Goal: Task Accomplishment & Management: Manage account settings

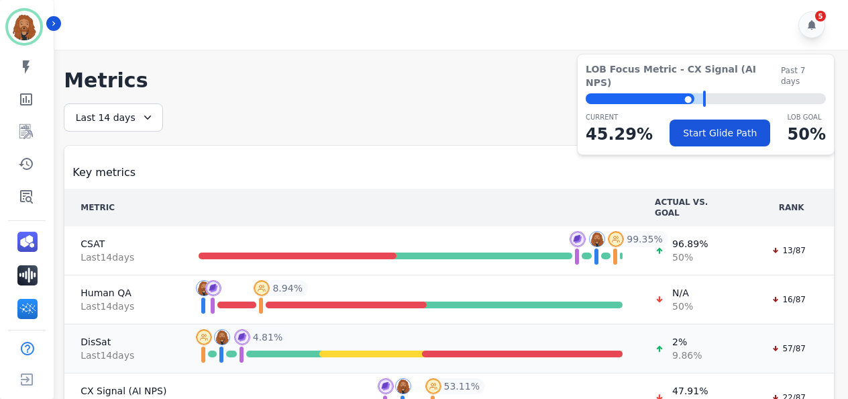
scroll to position [109, 0]
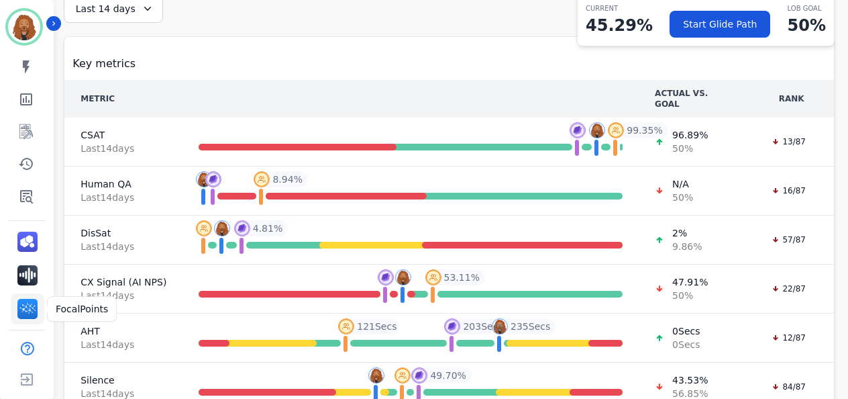
click at [26, 309] on img "Sidebar" at bounding box center [27, 309] width 20 height 20
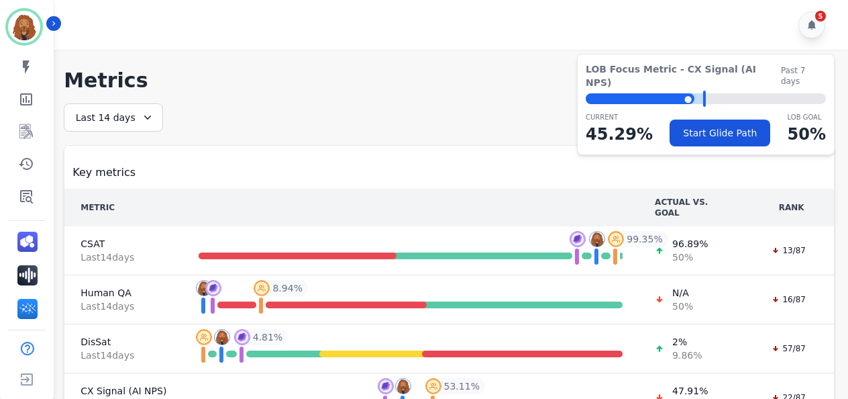
scroll to position [109, 0]
click at [36, 192] on link "Sidebar" at bounding box center [28, 195] width 52 height 27
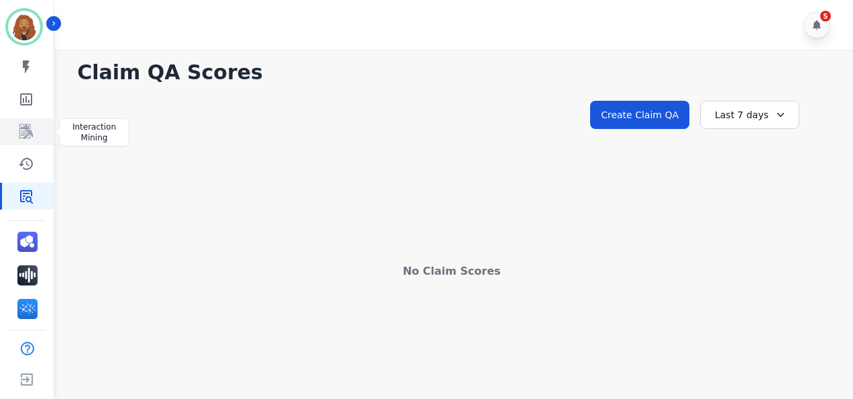
click at [24, 136] on icon "Sidebar" at bounding box center [26, 131] width 16 height 16
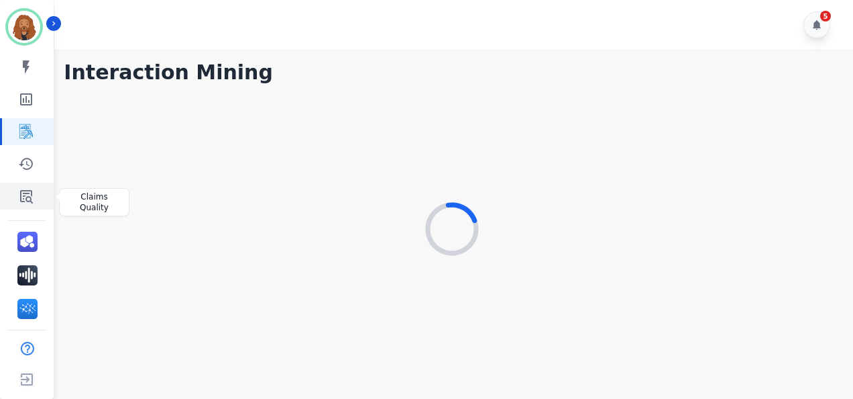
click at [20, 192] on icon "Sidebar" at bounding box center [26, 196] width 13 height 13
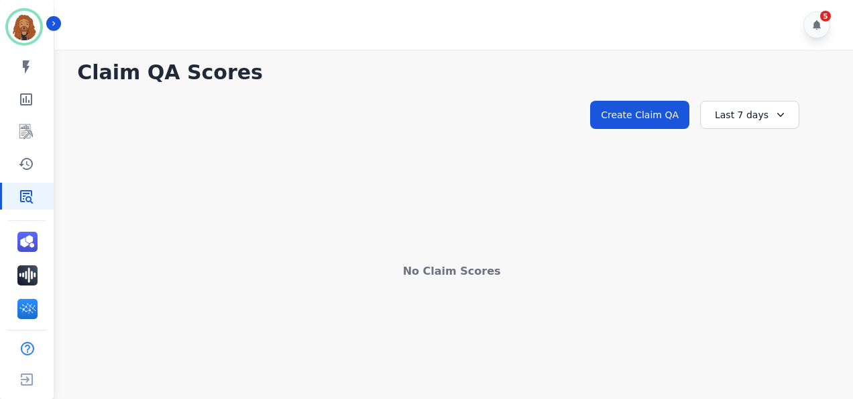
click at [774, 114] on icon at bounding box center [780, 114] width 13 height 13
click at [747, 215] on li "Last 14 days" at bounding box center [758, 212] width 67 height 13
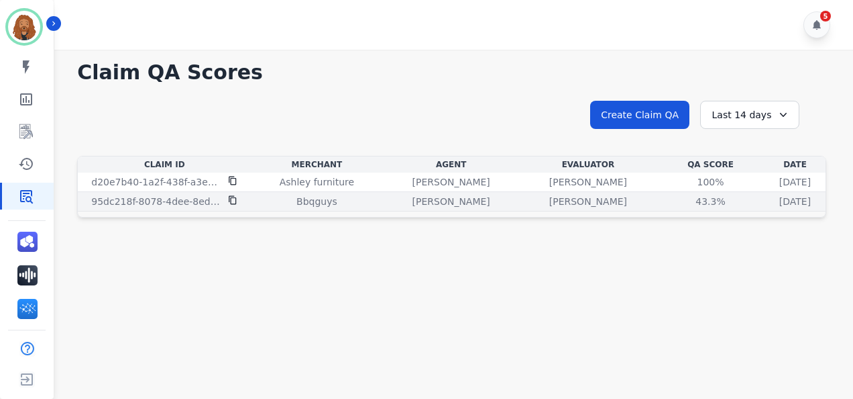
click at [269, 204] on div "Bbqguys" at bounding box center [317, 201] width 126 height 13
click at [335, 199] on div "Bbqguys" at bounding box center [317, 201] width 126 height 13
click at [681, 197] on div "43.3%" at bounding box center [711, 201] width 60 height 13
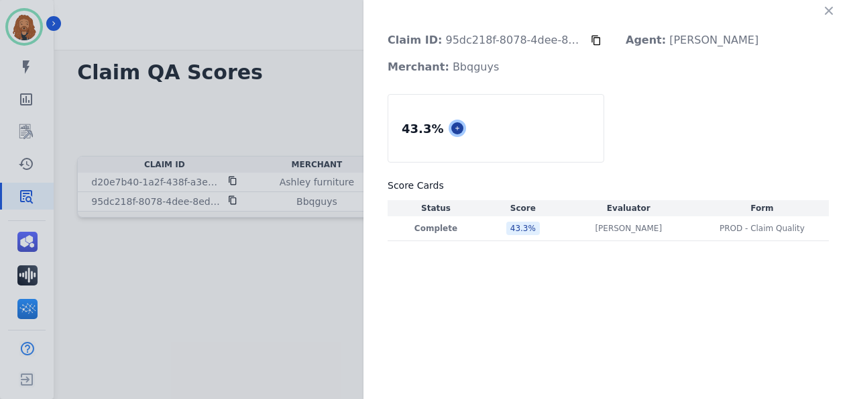
click at [454, 129] on icon at bounding box center [457, 128] width 7 height 7
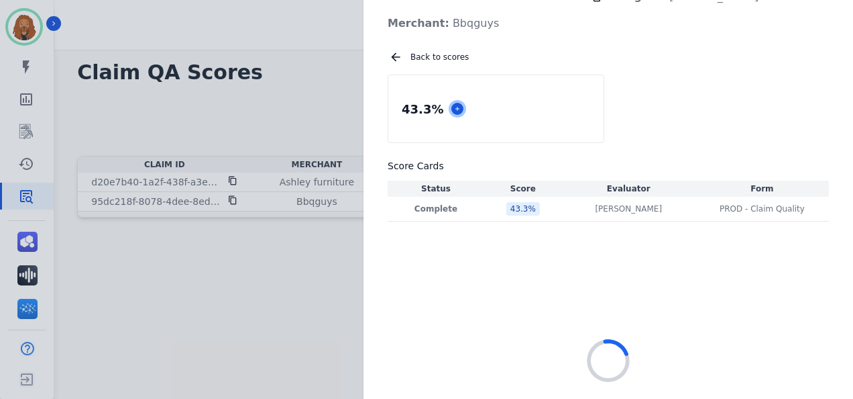
scroll to position [134, 0]
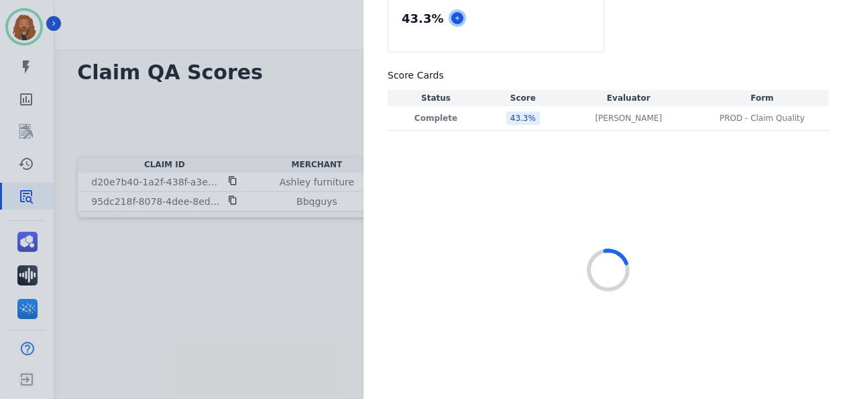
select select "*"
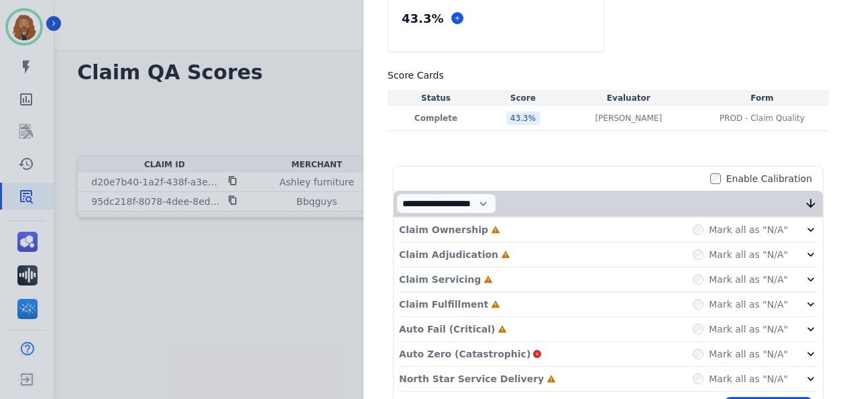
click at [808, 227] on icon at bounding box center [811, 229] width 7 height 4
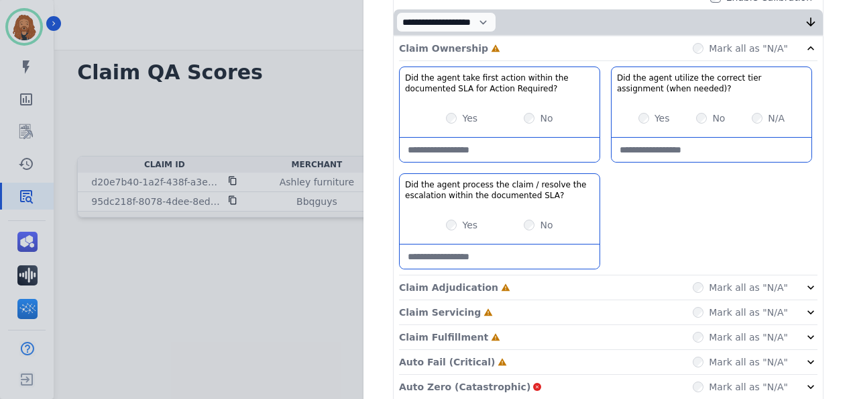
scroll to position [401, 0]
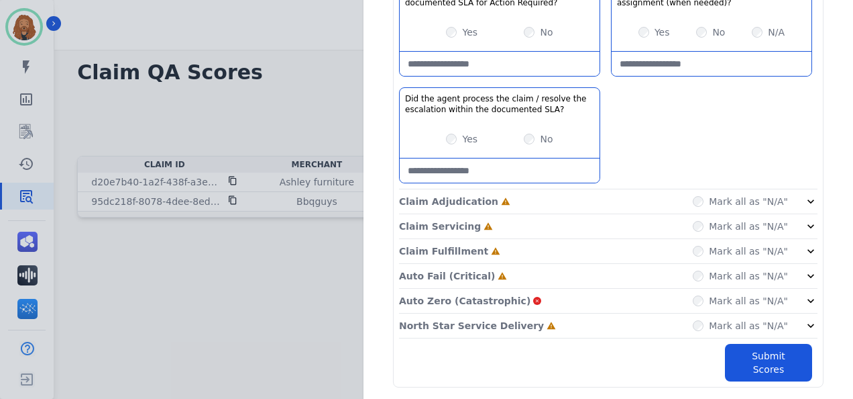
click at [769, 297] on label "Mark all as "N/A"" at bounding box center [748, 300] width 79 height 13
click at [725, 296] on label "Mark all as "N/A"" at bounding box center [748, 300] width 79 height 13
click at [808, 299] on icon at bounding box center [811, 301] width 7 height 4
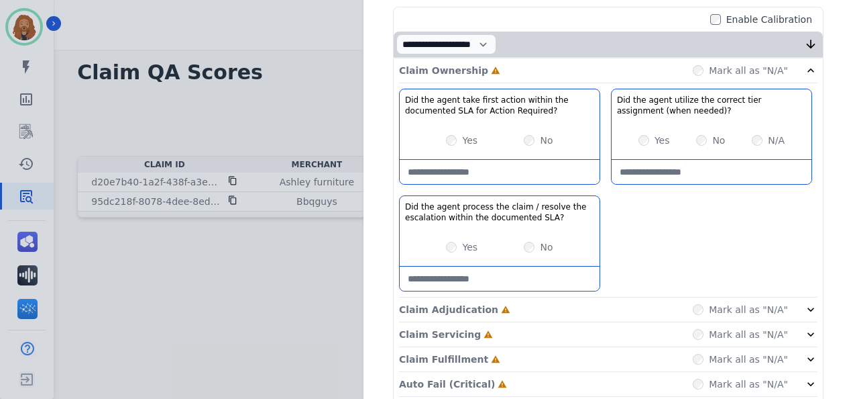
scroll to position [427, 0]
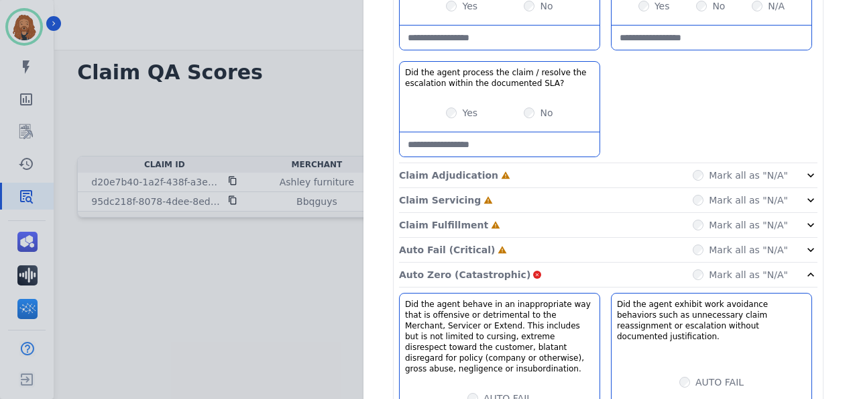
click at [812, 168] on div "Claim Ownership Incomplete Mark all as "N/A" Did the agent take first action wi…" at bounding box center [608, 220] width 429 height 592
click at [806, 169] on icon at bounding box center [810, 174] width 13 height 13
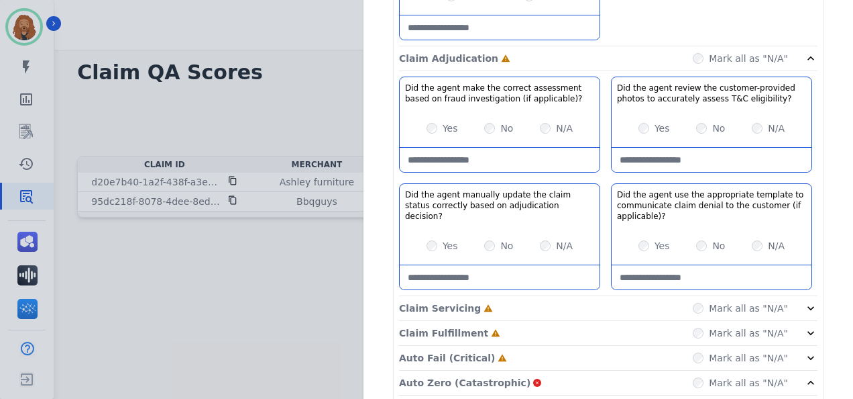
scroll to position [763, 0]
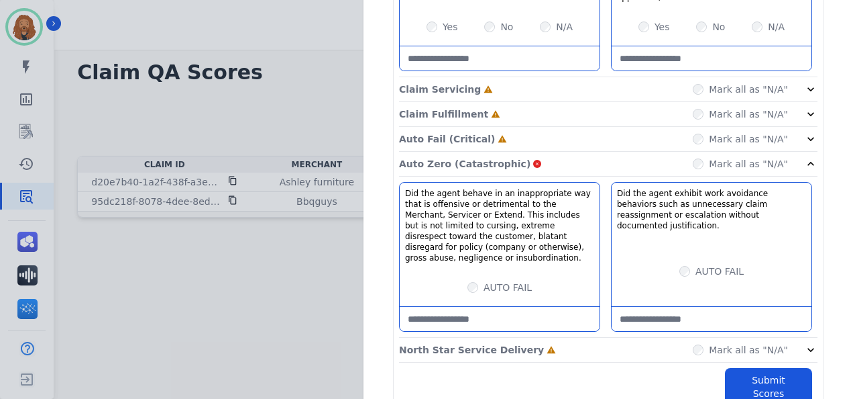
click at [807, 87] on icon at bounding box center [810, 89] width 13 height 13
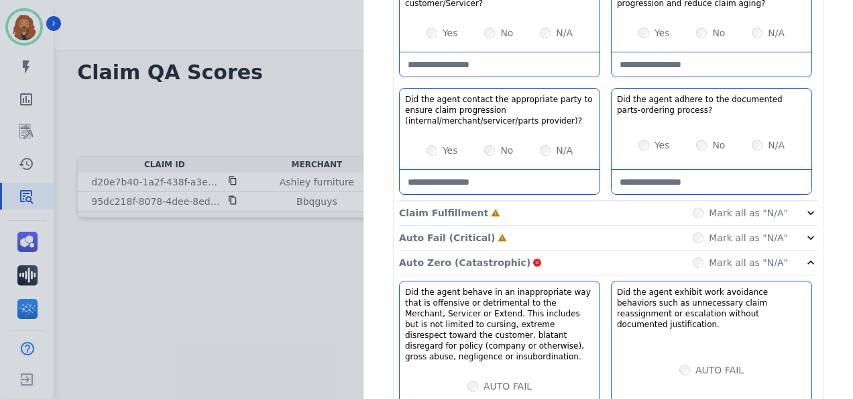
scroll to position [1031, 0]
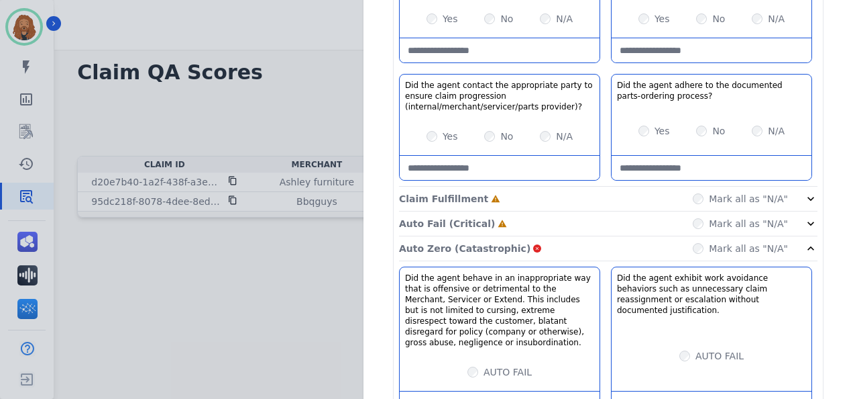
click at [804, 196] on icon at bounding box center [810, 198] width 13 height 13
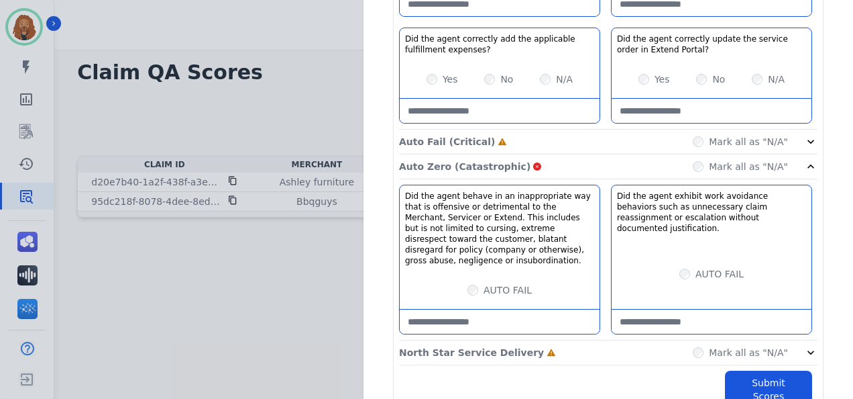
scroll to position [1349, 0]
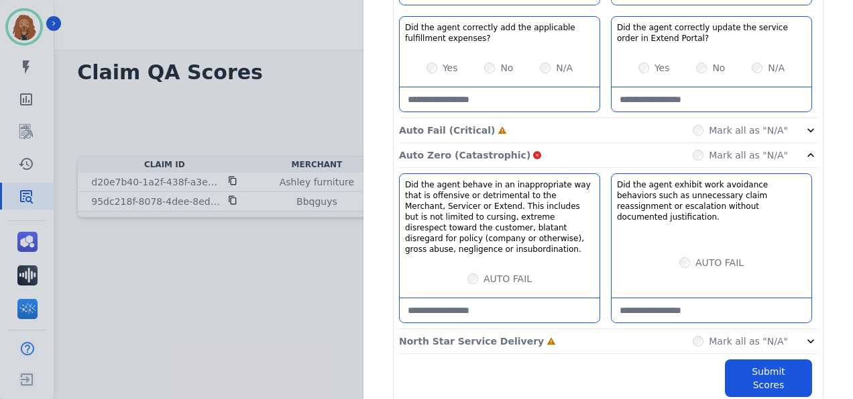
click at [804, 123] on icon at bounding box center [810, 129] width 13 height 13
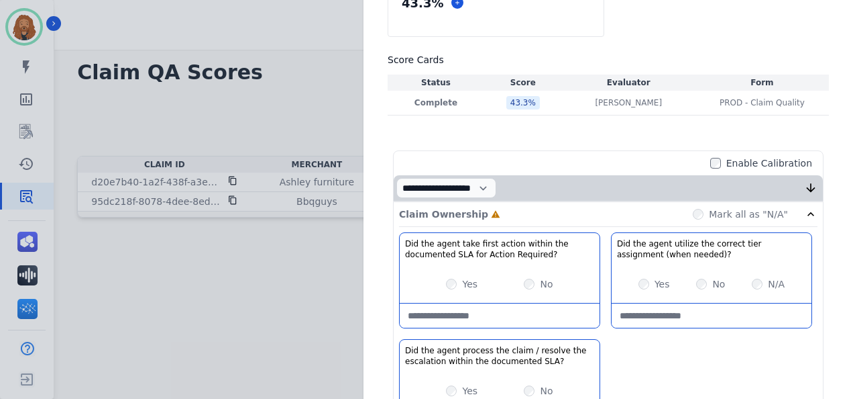
scroll to position [136, 0]
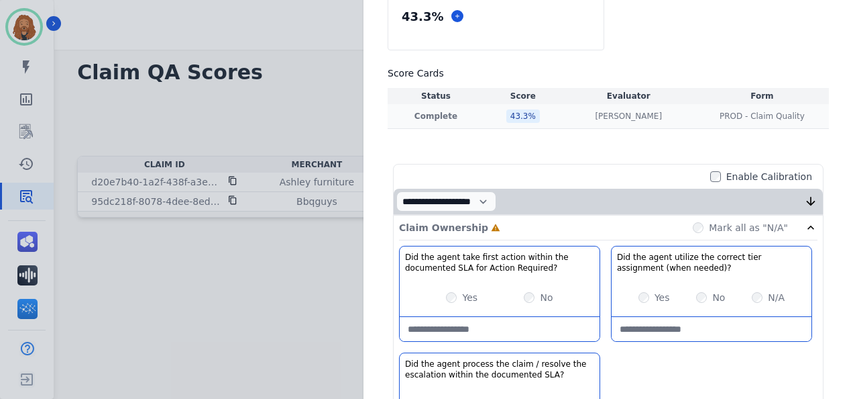
click at [512, 118] on div "43.3 %" at bounding box center [524, 115] width 34 height 13
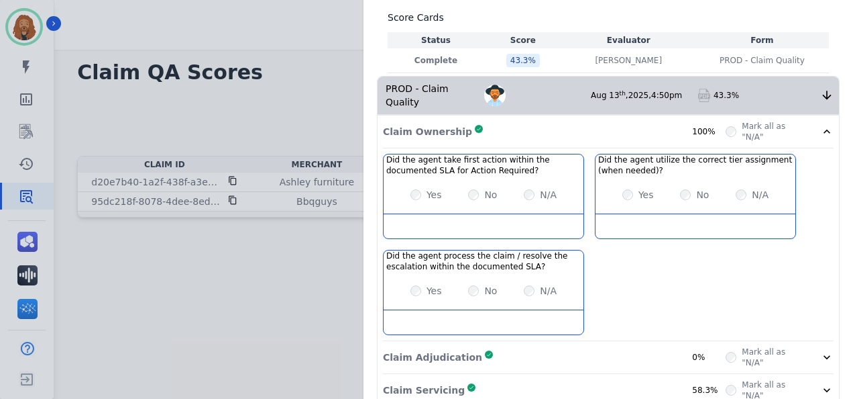
scroll to position [270, 0]
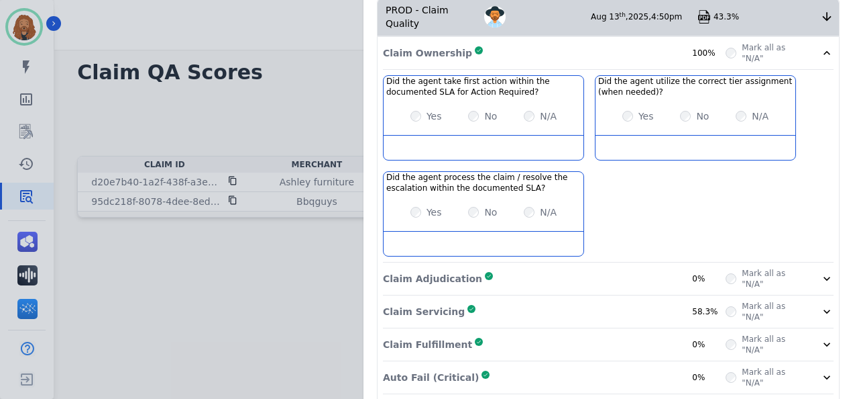
click at [824, 276] on icon at bounding box center [827, 278] width 7 height 4
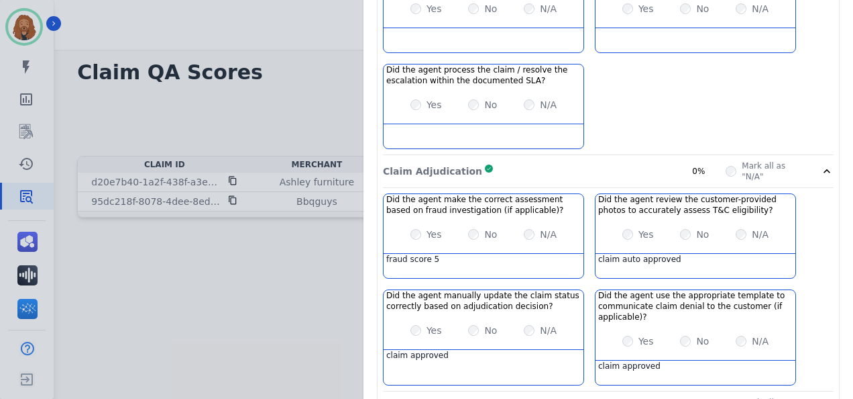
scroll to position [530, 0]
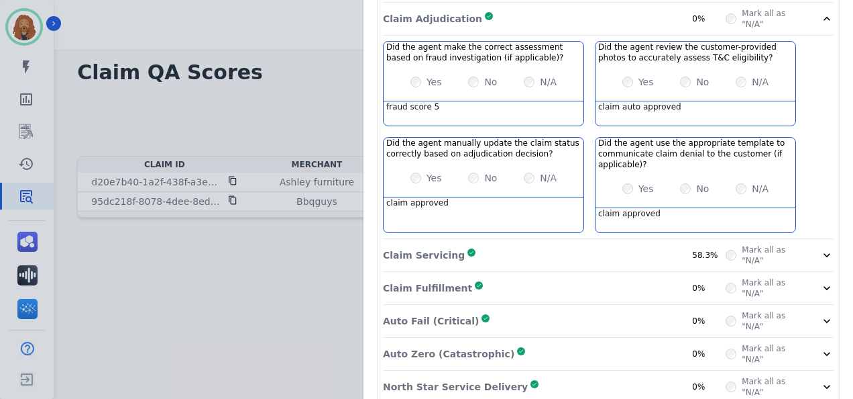
click at [820, 248] on icon at bounding box center [826, 254] width 13 height 13
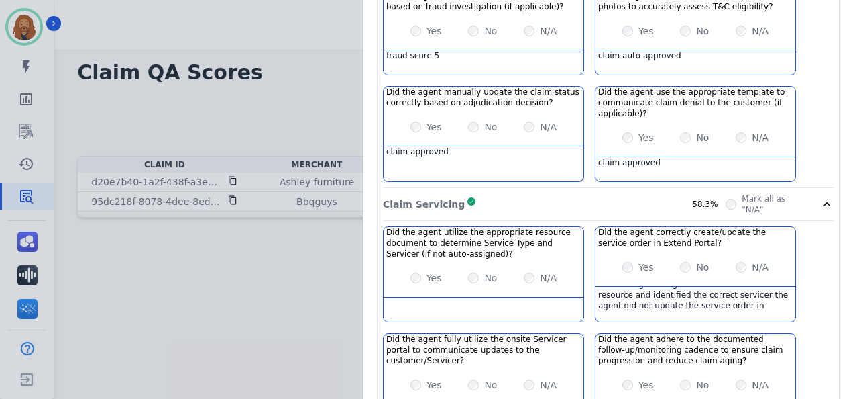
scroll to position [0, 0]
click at [820, 197] on icon at bounding box center [826, 203] width 13 height 13
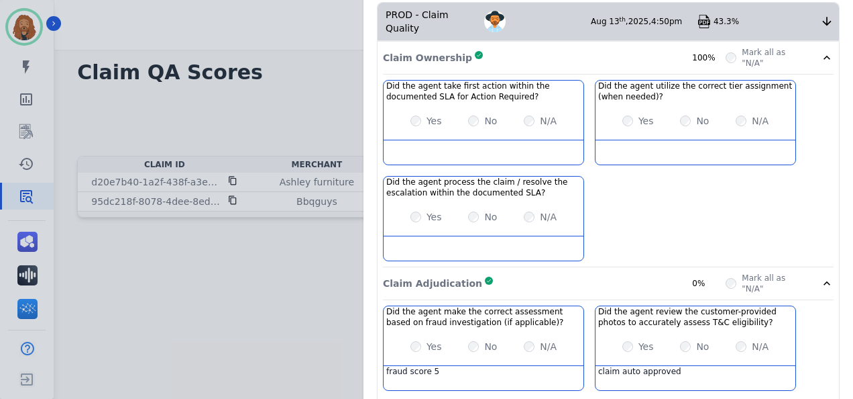
scroll to position [262, 0]
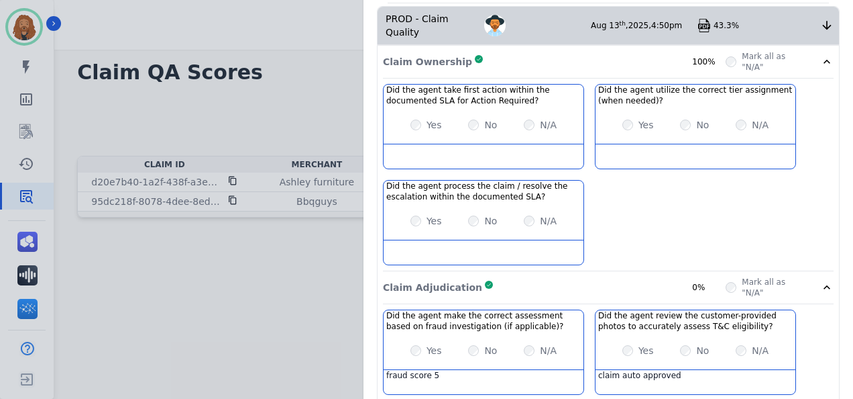
click at [820, 54] on div at bounding box center [826, 61] width 13 height 21
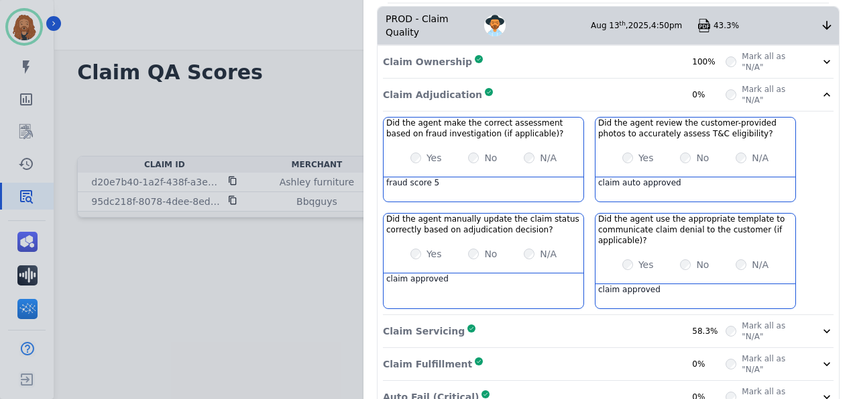
click at [820, 88] on icon at bounding box center [826, 94] width 13 height 13
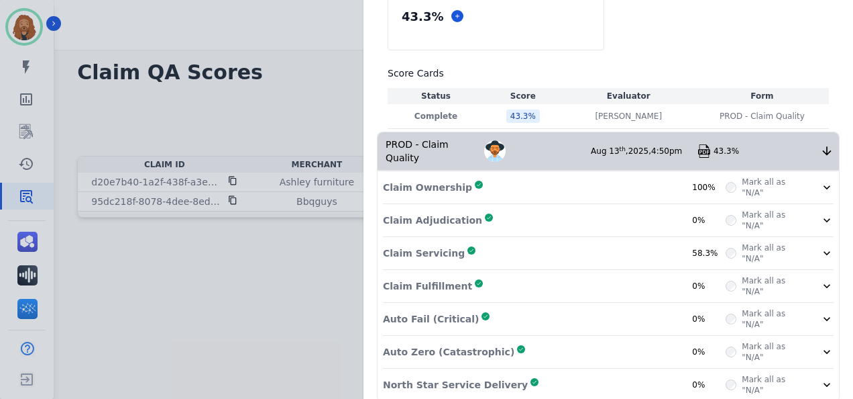
click at [640, 374] on div "North Star Service Delivery Complete 0%" at bounding box center [554, 384] width 343 height 21
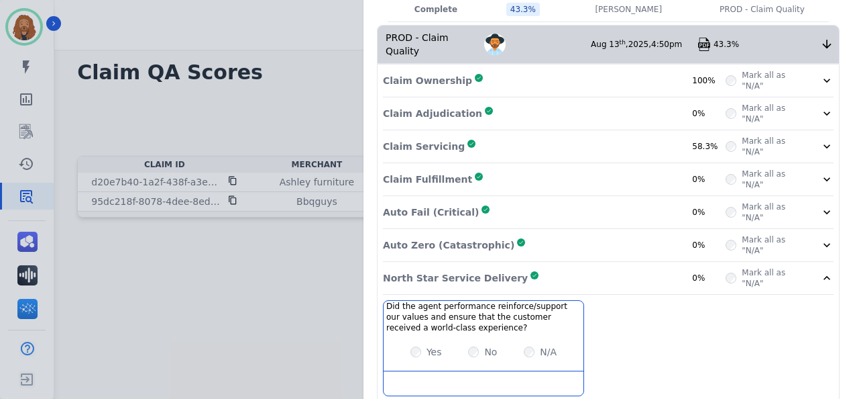
click at [588, 234] on div "Auto Zero (Catastrophic) Complete 0%" at bounding box center [554, 244] width 343 height 21
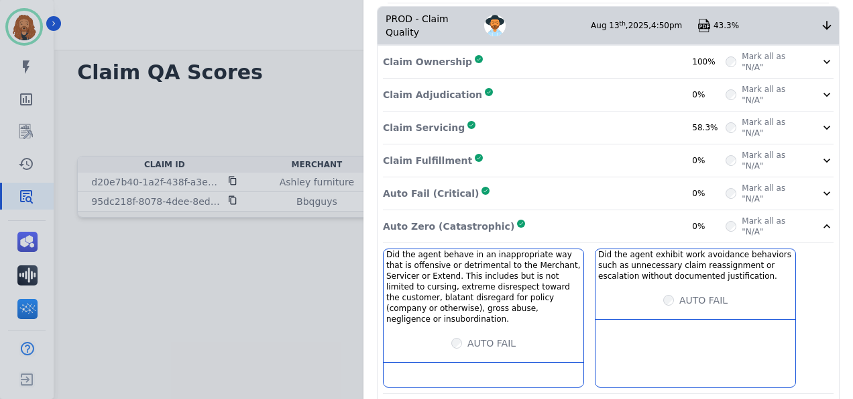
click at [589, 182] on div "Auto Fail (Critical) Complete 0%" at bounding box center [554, 192] width 343 height 21
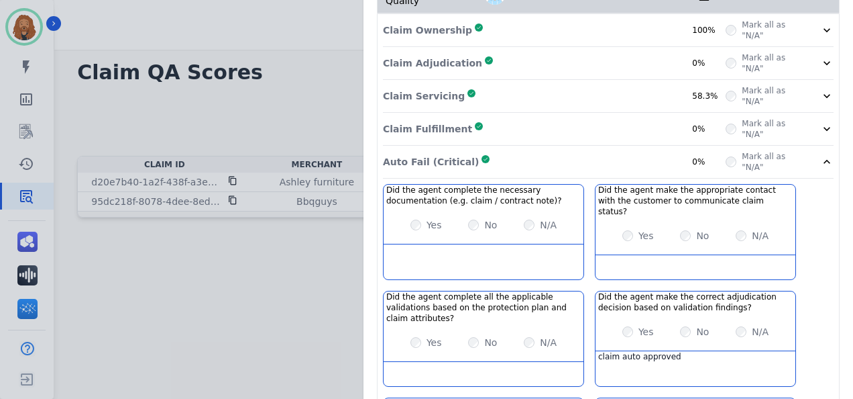
scroll to position [195, 0]
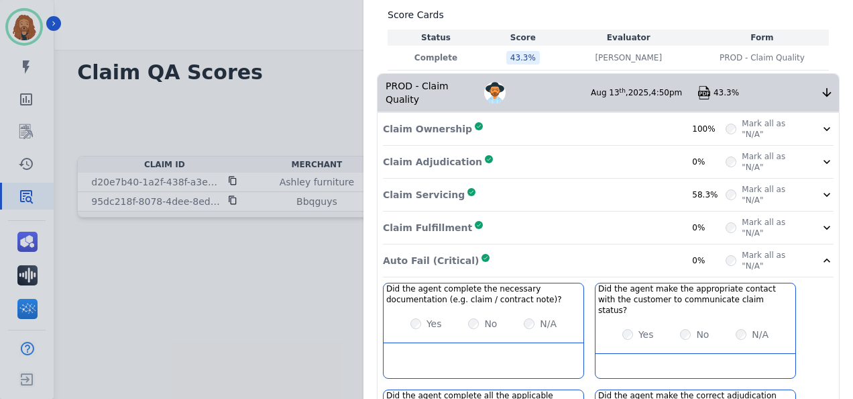
click at [595, 250] on div "Auto Fail (Critical) Complete 0%" at bounding box center [554, 260] width 343 height 21
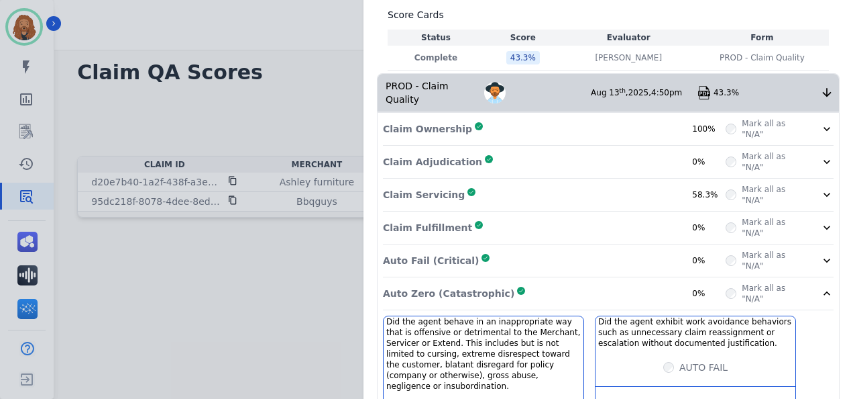
click at [581, 250] on div "Auto Fail (Critical) Complete 0%" at bounding box center [554, 260] width 343 height 21
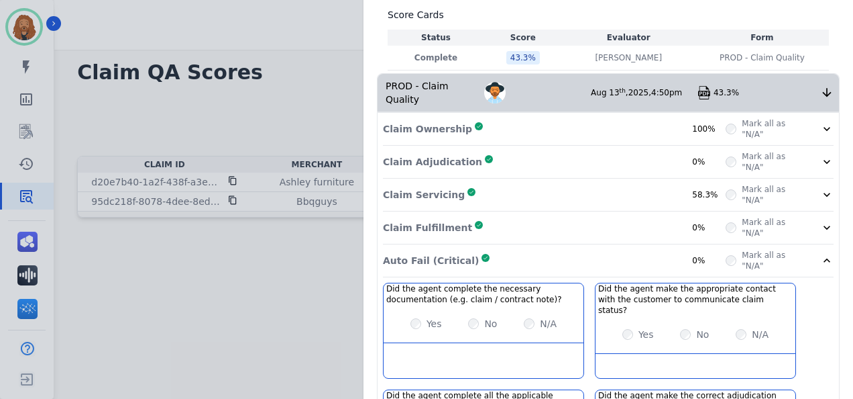
click at [576, 217] on div "Claim Fulfillment Complete 0%" at bounding box center [554, 227] width 343 height 21
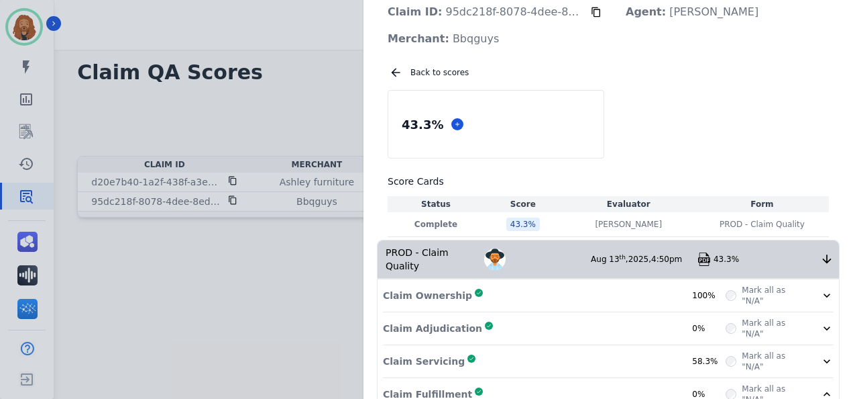
scroll to position [0, 0]
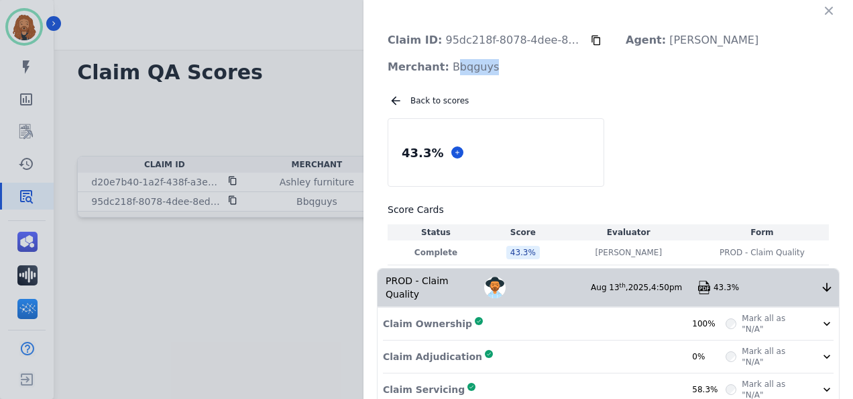
drag, startPoint x: 480, startPoint y: 67, endPoint x: 444, endPoint y: 74, distance: 36.8
click at [444, 74] on p "Merchant: Bbqguys" at bounding box center [443, 67] width 133 height 27
click at [591, 39] on icon at bounding box center [596, 40] width 11 height 11
click at [824, 7] on icon "button" at bounding box center [828, 10] width 13 height 13
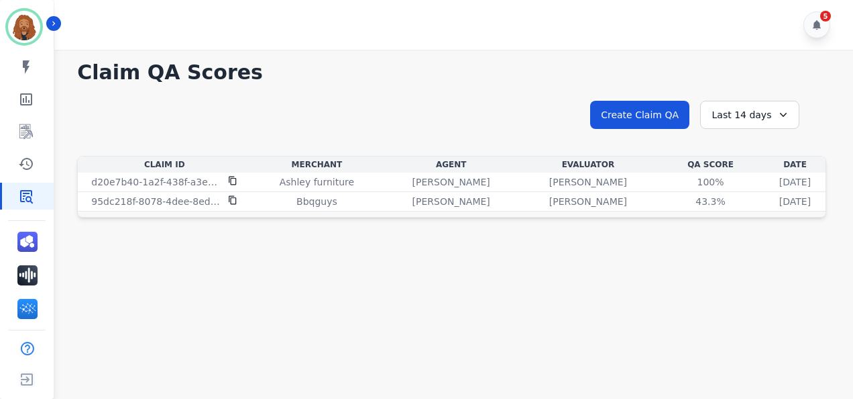
click at [751, 118] on div "Last 14 days" at bounding box center [749, 115] width 99 height 28
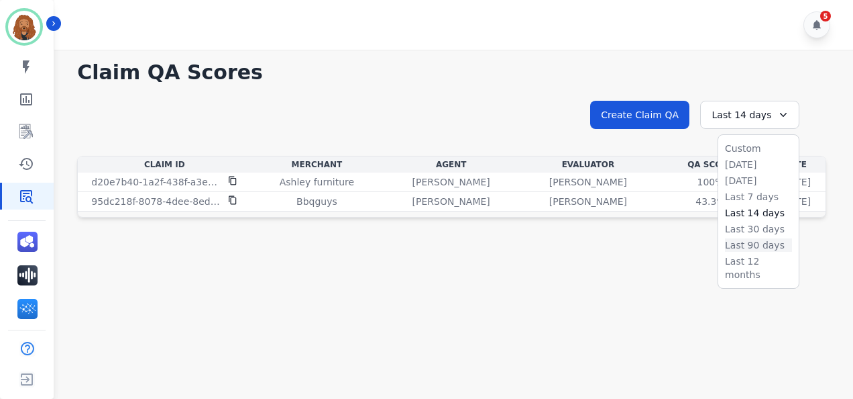
click at [746, 250] on li "Last 90 days" at bounding box center [758, 244] width 67 height 13
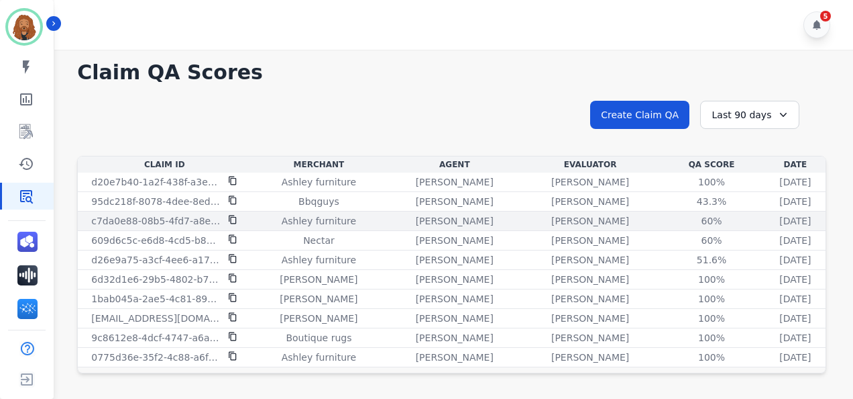
click at [425, 225] on p "[PERSON_NAME]" at bounding box center [455, 220] width 78 height 13
click at [416, 215] on p "[PERSON_NAME]" at bounding box center [455, 220] width 78 height 13
drag, startPoint x: 388, startPoint y: 215, endPoint x: 498, endPoint y: 221, distance: 110.2
click at [551, 221] on p "[PERSON_NAME]" at bounding box center [590, 220] width 78 height 13
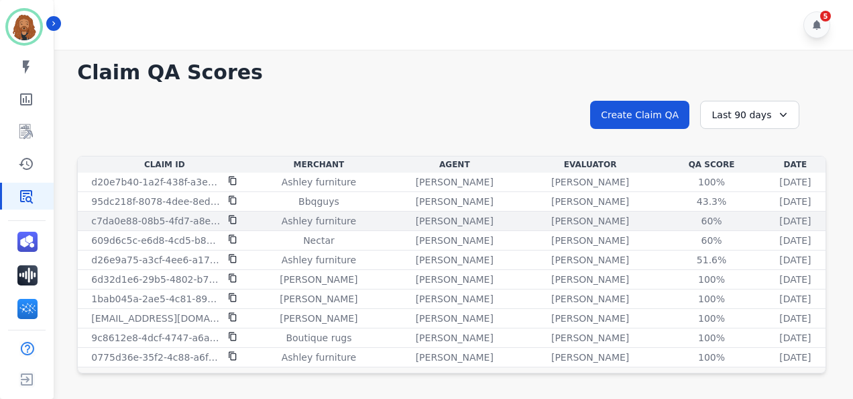
click at [551, 221] on p "[PERSON_NAME]" at bounding box center [590, 220] width 78 height 13
click at [237, 218] on icon at bounding box center [232, 219] width 9 height 9
click at [156, 219] on p "c7da0e88-08b5-4fd7-a8ee-814c038e9591" at bounding box center [155, 220] width 129 height 13
click at [348, 211] on td "Ashley furniture" at bounding box center [319, 220] width 136 height 19
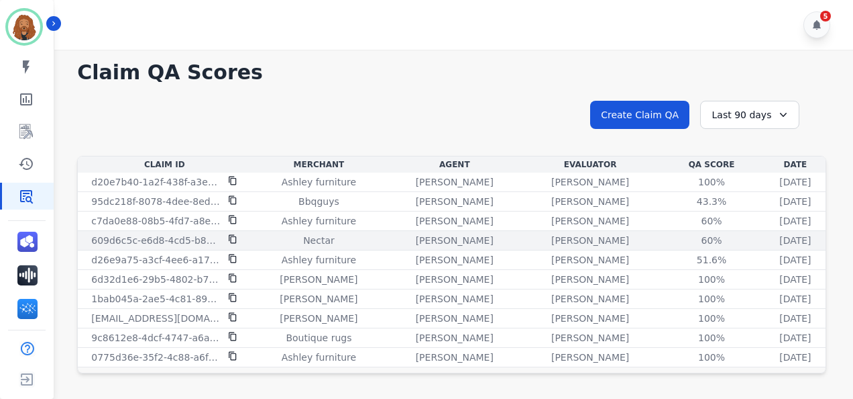
click at [307, 242] on p "Nectar" at bounding box center [319, 239] width 32 height 13
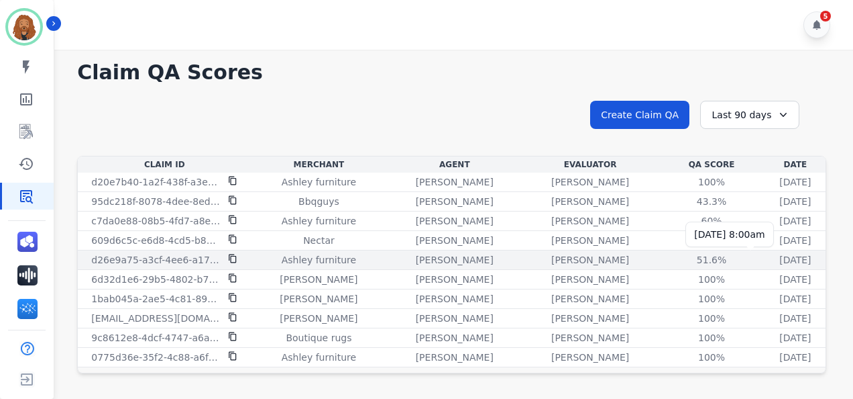
click at [780, 259] on p "[DATE]" at bounding box center [796, 259] width 32 height 13
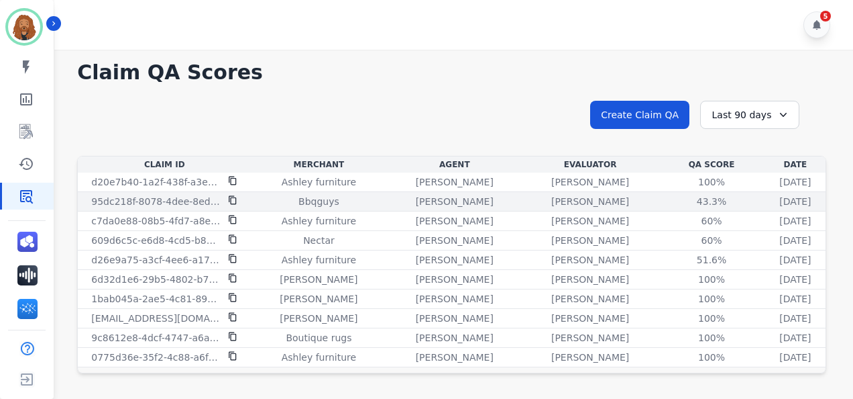
click at [455, 204] on p "[PERSON_NAME]" at bounding box center [455, 201] width 78 height 13
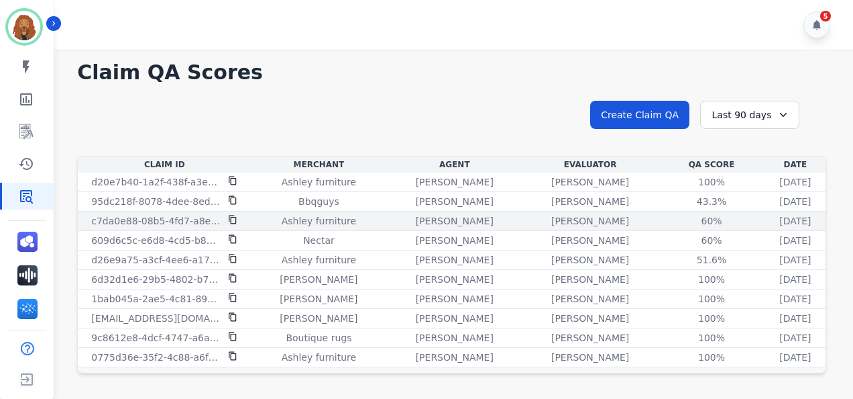
click at [455, 222] on p "[PERSON_NAME]" at bounding box center [455, 220] width 78 height 13
drag, startPoint x: 455, startPoint y: 222, endPoint x: 511, endPoint y: 225, distance: 56.5
click at [551, 225] on p "[PERSON_NAME]" at bounding box center [590, 220] width 78 height 13
drag, startPoint x: 547, startPoint y: 217, endPoint x: 465, endPoint y: 221, distance: 82.6
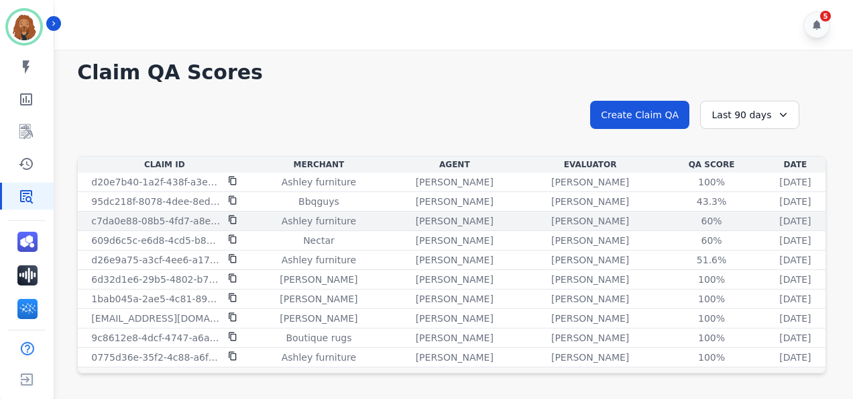
click at [465, 221] on div "[PERSON_NAME]" at bounding box center [455, 220] width 130 height 13
click at [458, 220] on div "[PERSON_NAME]" at bounding box center [455, 220] width 130 height 13
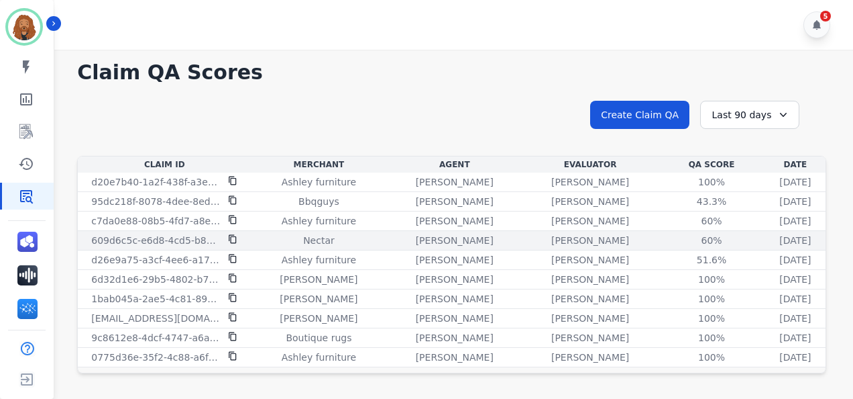
click at [569, 243] on div "[PERSON_NAME]" at bounding box center [590, 239] width 130 height 13
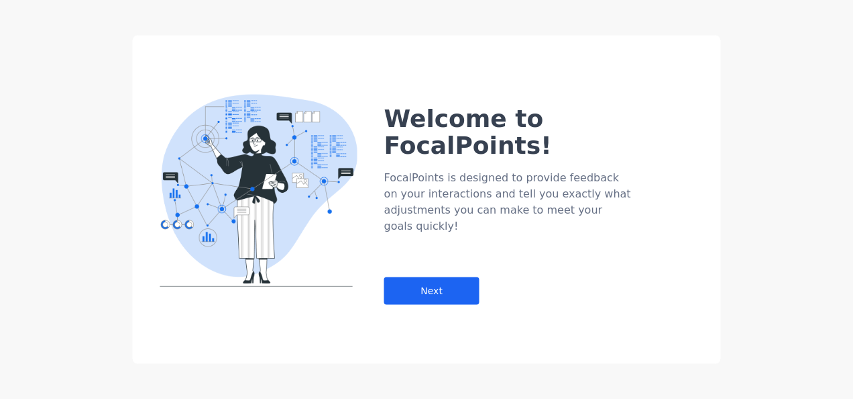
click at [233, 200] on div at bounding box center [245, 178] width 225 height 253
click at [445, 277] on div "Next" at bounding box center [431, 291] width 95 height 28
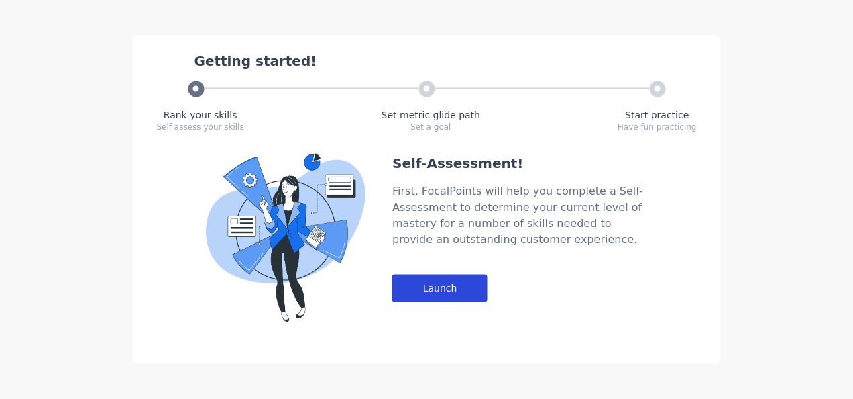
click at [441, 297] on div "Launch" at bounding box center [439, 288] width 95 height 28
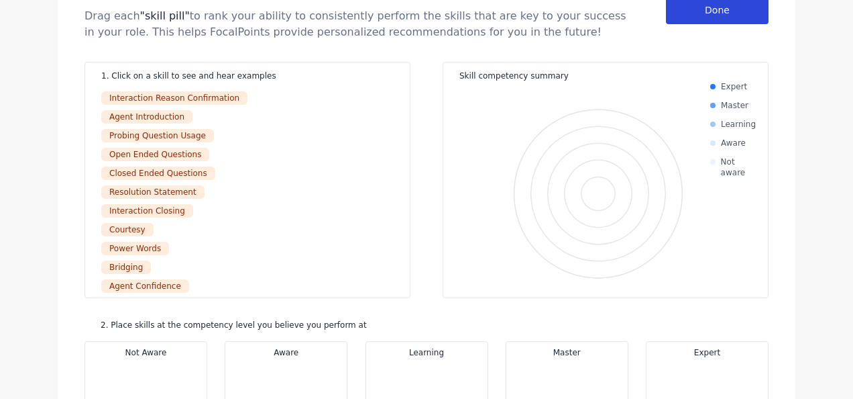
click at [741, 23] on div "Done" at bounding box center [717, 11] width 103 height 28
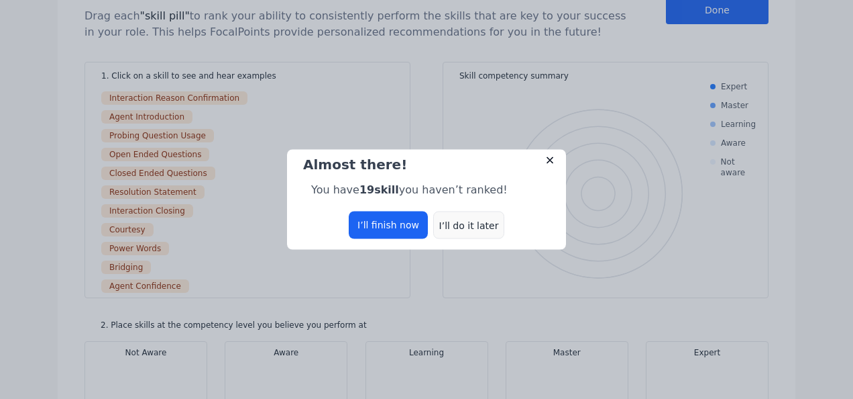
click at [470, 231] on div "I’ll do it later" at bounding box center [468, 225] width 71 height 28
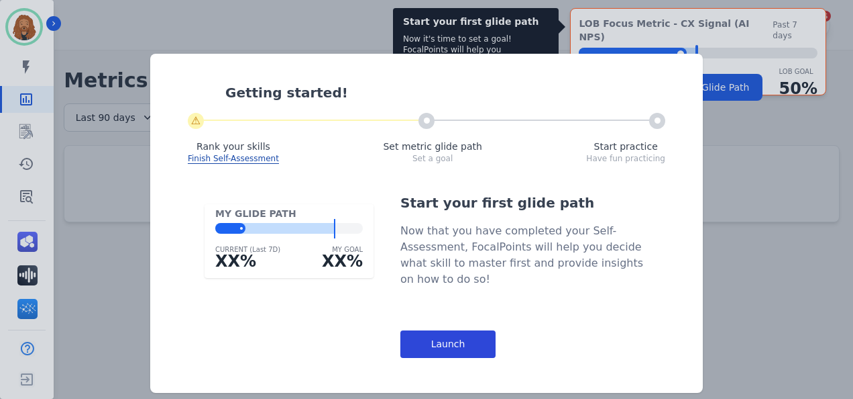
click at [428, 340] on div "Launch" at bounding box center [448, 344] width 95 height 28
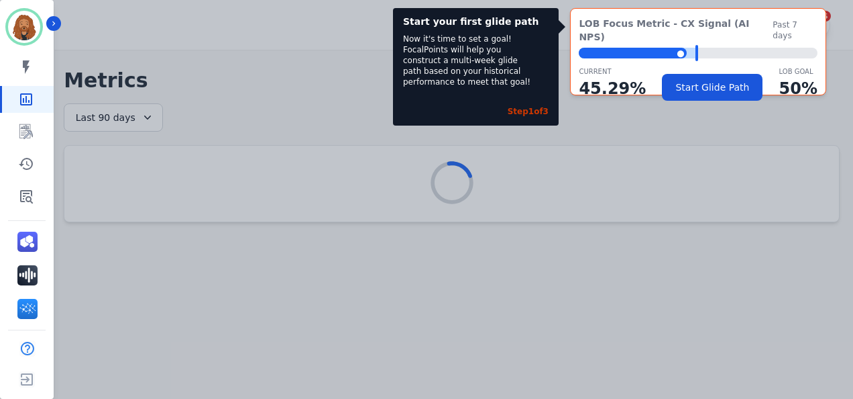
click at [588, 149] on div "Start your first glide path Now it's time to set a goal! FocalPoints will help …" at bounding box center [426, 199] width 853 height 399
click at [534, 107] on div "Step 1 of 3" at bounding box center [528, 111] width 41 height 11
click at [28, 201] on icon "Sidebar" at bounding box center [26, 196] width 13 height 13
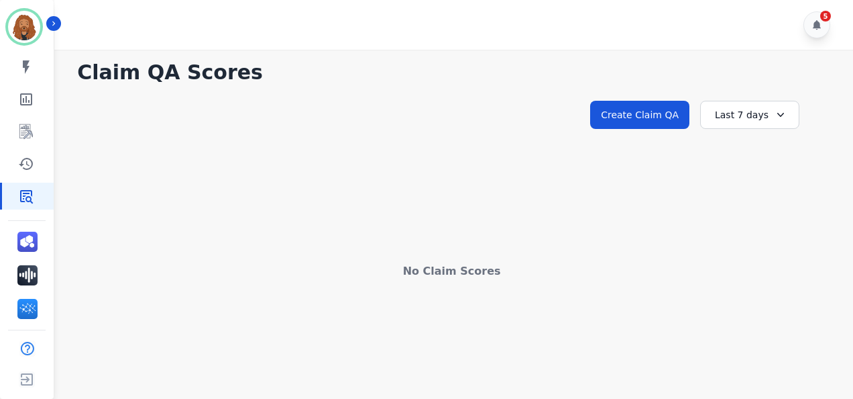
click at [776, 113] on icon at bounding box center [780, 114] width 13 height 13
click at [771, 246] on li "Last 90 days" at bounding box center [758, 244] width 67 height 13
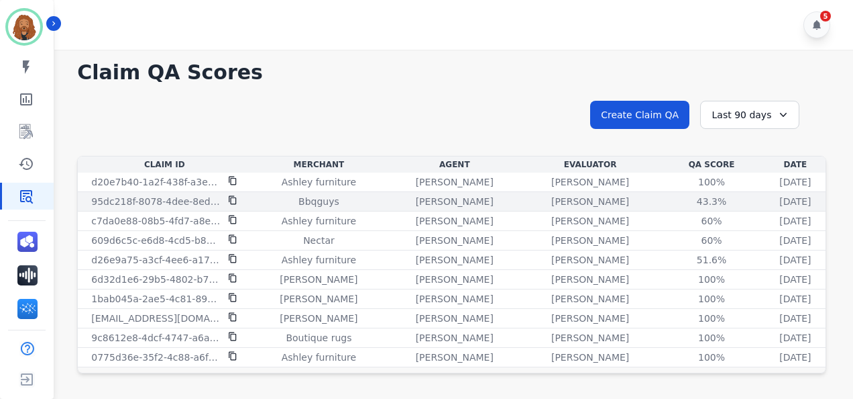
click at [231, 199] on icon at bounding box center [232, 199] width 9 height 9
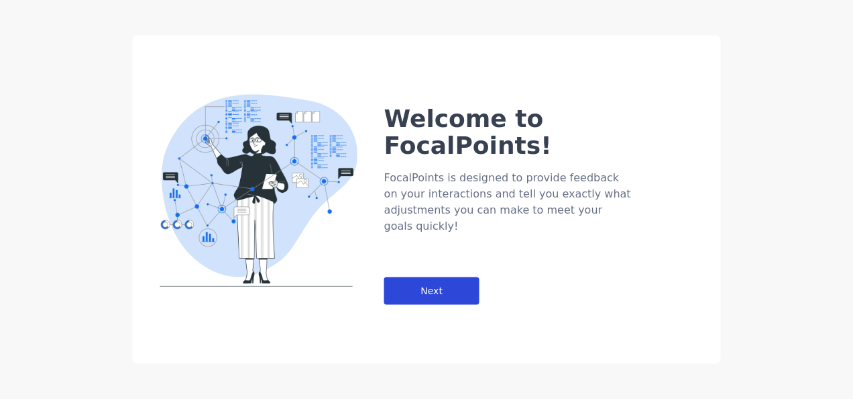
click at [429, 277] on div "Next" at bounding box center [431, 291] width 95 height 28
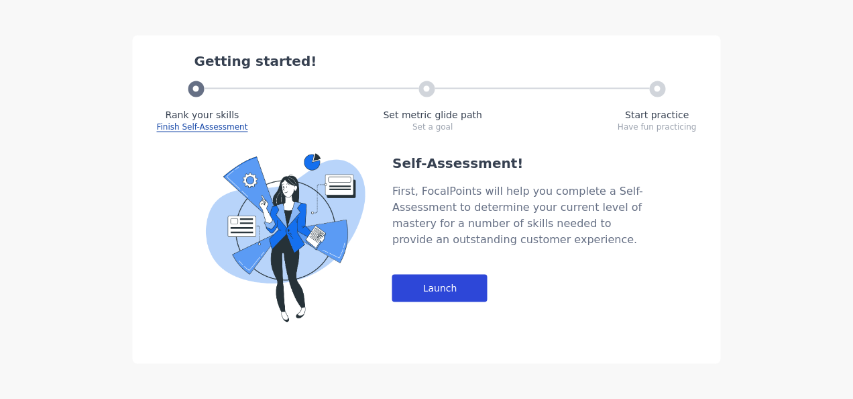
click at [437, 293] on div "Launch" at bounding box center [439, 288] width 95 height 28
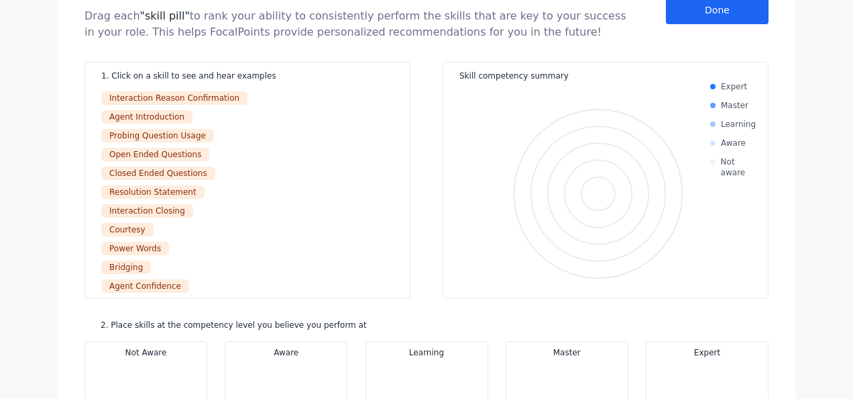
click at [739, 24] on div "Self-Assessment Drag each "skill pill" to rank your ability to consistently per…" at bounding box center [427, 7] width 684 height 65
click at [741, 17] on div "Done" at bounding box center [717, 11] width 103 height 28
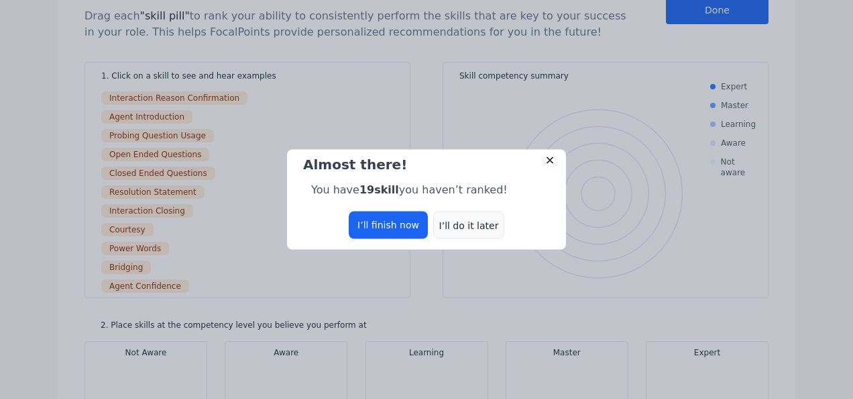
click at [459, 235] on div "I’ll do it later" at bounding box center [468, 225] width 71 height 28
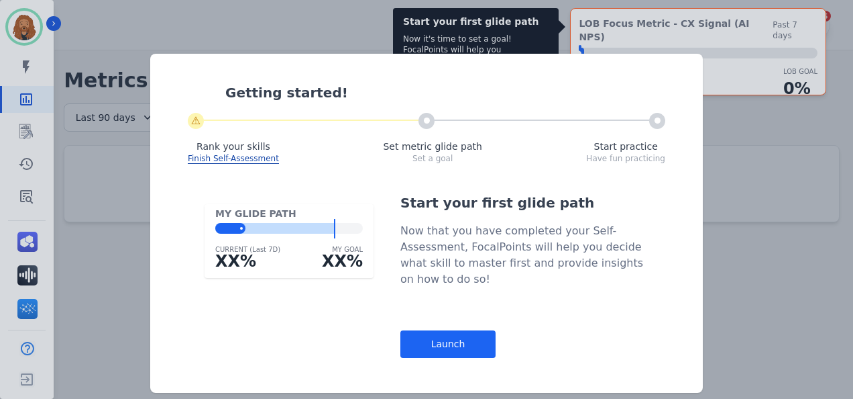
click at [456, 224] on div "Now that you have completed your Self-Assessment, FocalPoints will help you dec…" at bounding box center [525, 255] width 248 height 64
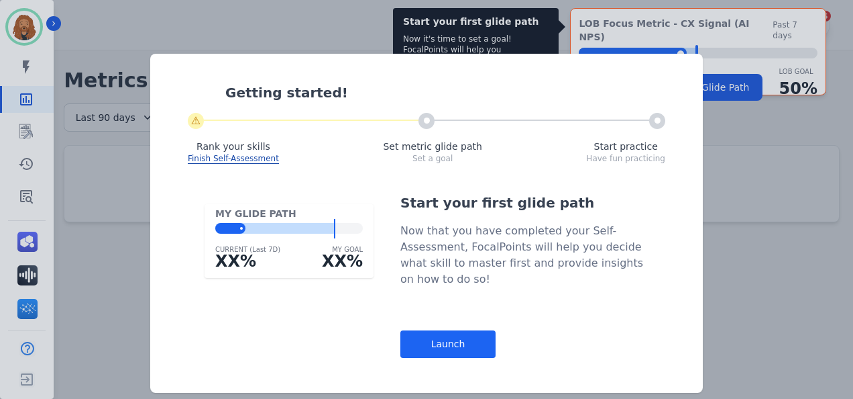
click at [441, 327] on div "Start your first glide path Now that you have completed your Self-Assessment, F…" at bounding box center [525, 275] width 248 height 164
click at [433, 335] on div "Launch" at bounding box center [448, 344] width 95 height 28
click at [433, 335] on div "Start your first glide path Now it's time to set a goal! FocalPoints will help …" at bounding box center [426, 199] width 853 height 399
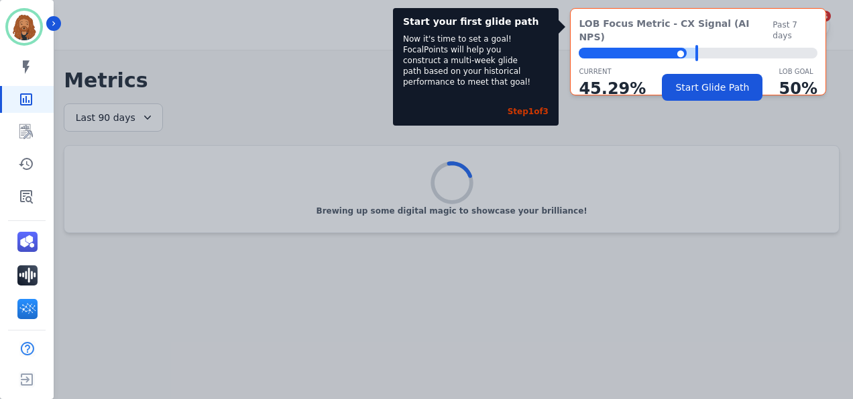
click at [519, 118] on div "Step 1 of 3" at bounding box center [476, 108] width 146 height 27
click at [52, 203] on link "Sidebar" at bounding box center [28, 195] width 52 height 27
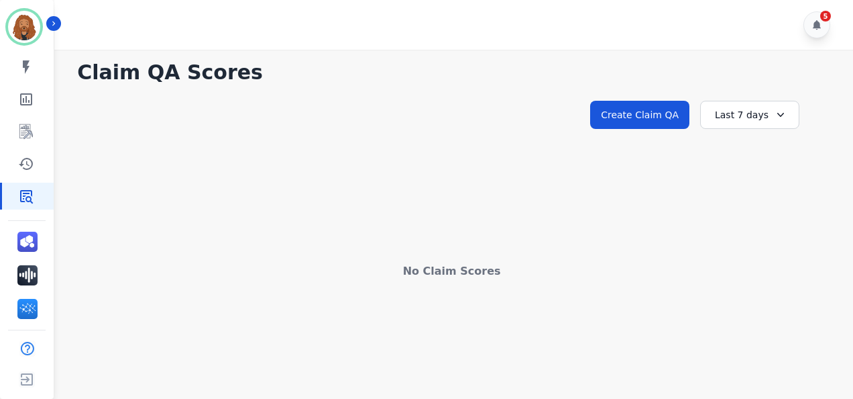
click at [741, 116] on div "Last 7 days" at bounding box center [749, 115] width 99 height 28
click at [737, 213] on li "Last 14 days" at bounding box center [758, 212] width 67 height 13
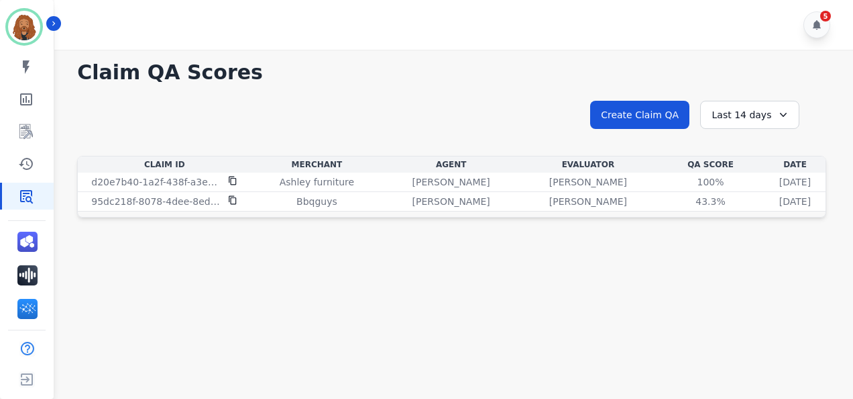
click at [749, 121] on div "Last 14 days" at bounding box center [749, 115] width 99 height 28
click at [753, 244] on li "Last 90 days" at bounding box center [758, 244] width 67 height 13
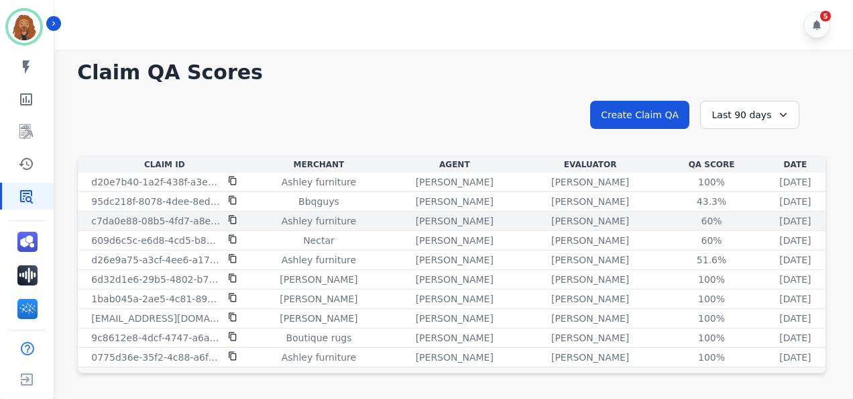
click at [298, 227] on td "Ashley furniture" at bounding box center [319, 220] width 136 height 19
click at [299, 221] on p "Ashley furniture" at bounding box center [319, 220] width 74 height 13
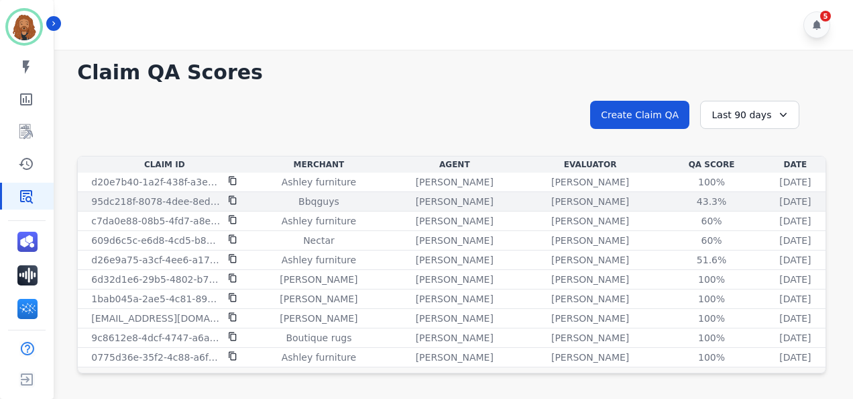
click at [329, 205] on div "Bbqguys" at bounding box center [319, 201] width 130 height 13
click at [682, 203] on div "43.3%" at bounding box center [712, 201] width 60 height 13
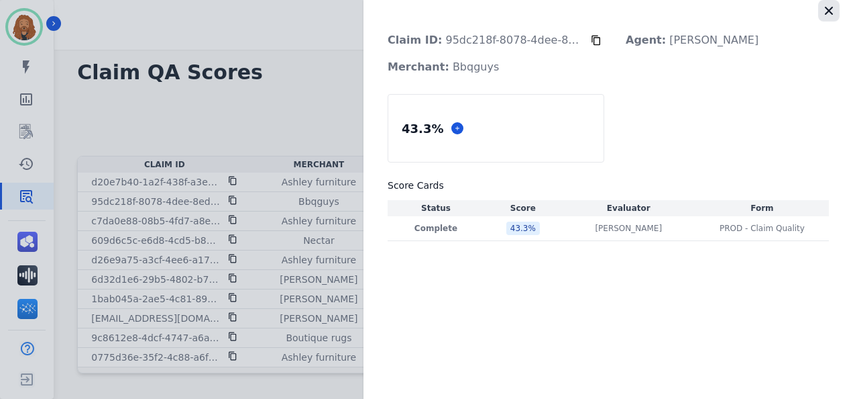
click at [832, 7] on icon "button" at bounding box center [828, 10] width 13 height 13
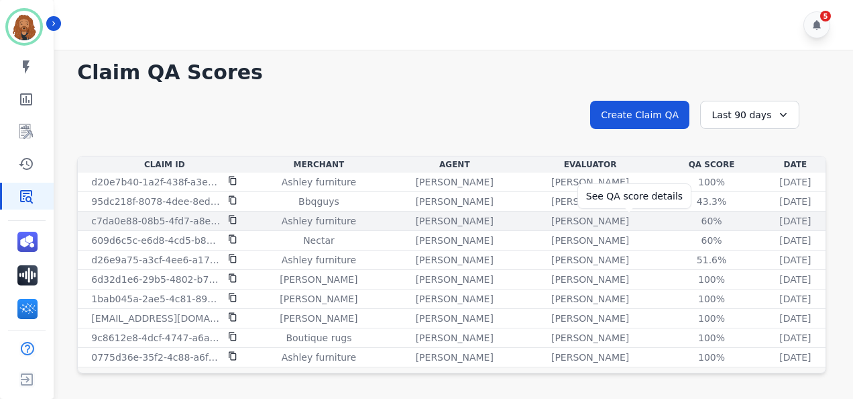
click at [682, 219] on div "60%" at bounding box center [712, 220] width 60 height 13
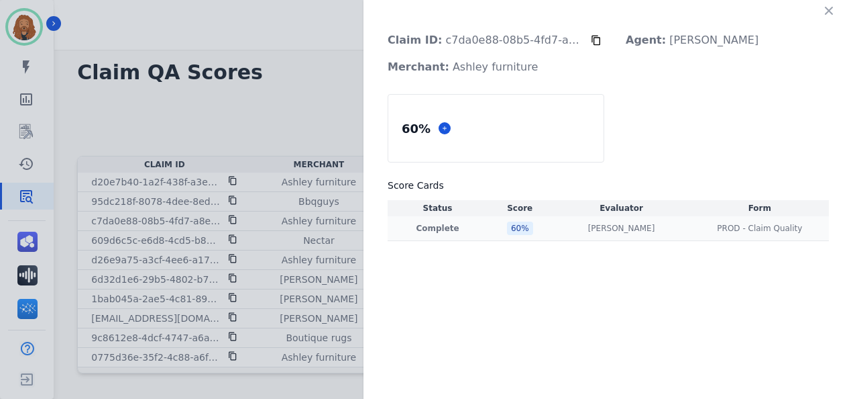
click at [552, 233] on td "[PERSON_NAME] [PERSON_NAME]" at bounding box center [621, 228] width 138 height 25
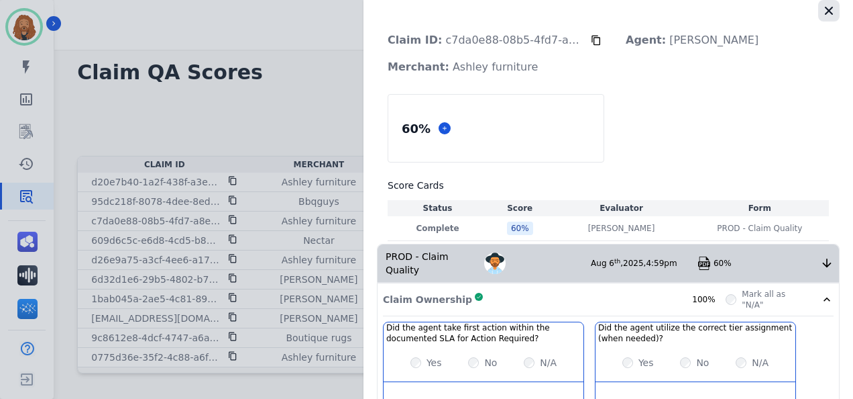
click at [826, 10] on icon "button" at bounding box center [828, 10] width 13 height 13
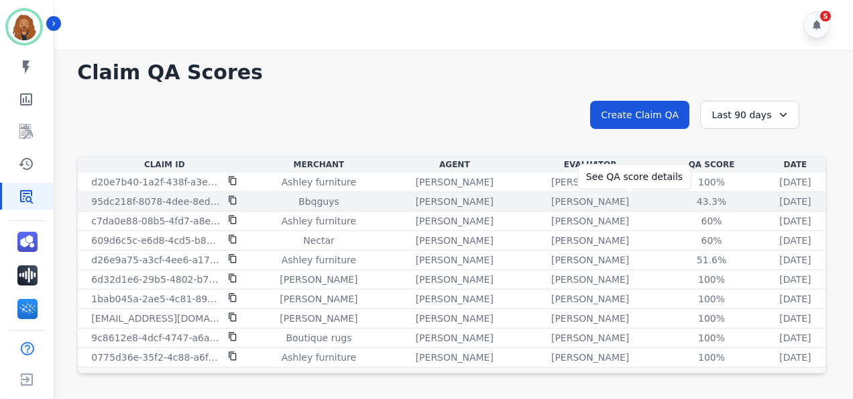
click at [682, 207] on div "43.3%" at bounding box center [712, 201] width 60 height 13
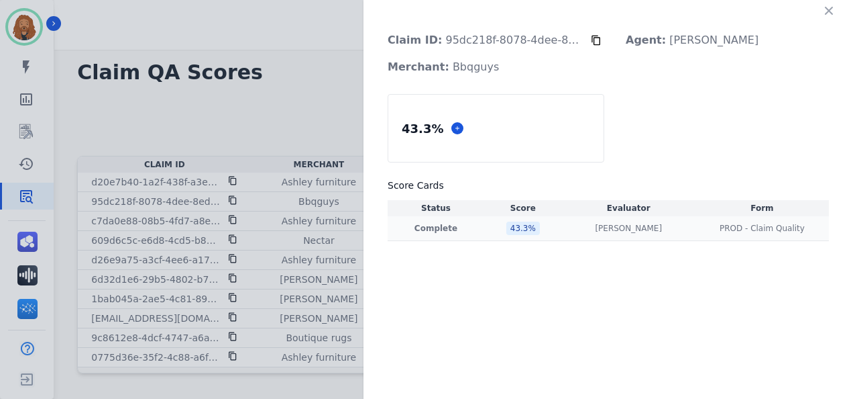
click at [509, 225] on div "43.3 %" at bounding box center [524, 227] width 34 height 13
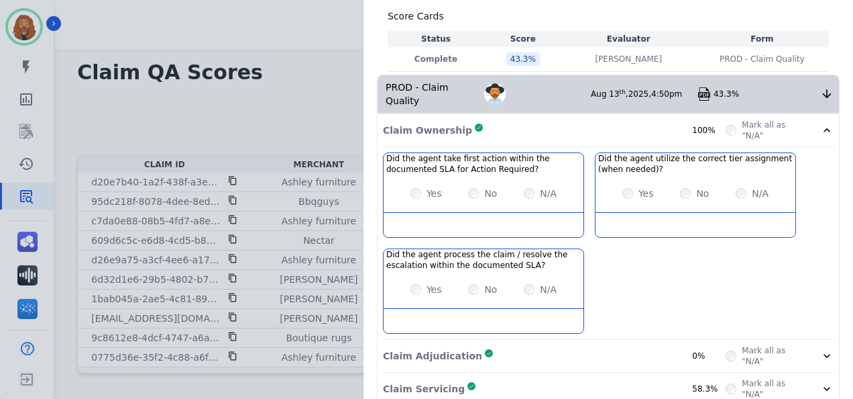
scroll to position [303, 0]
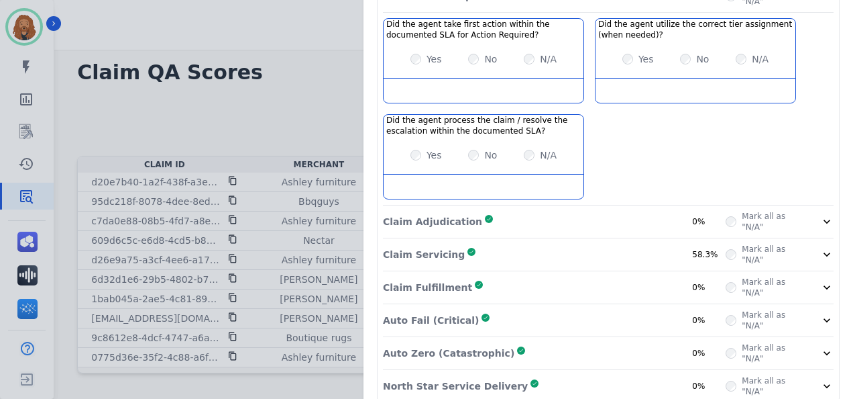
click at [672, 245] on div "Claim Servicing Complete 58.3%" at bounding box center [554, 254] width 343 height 21
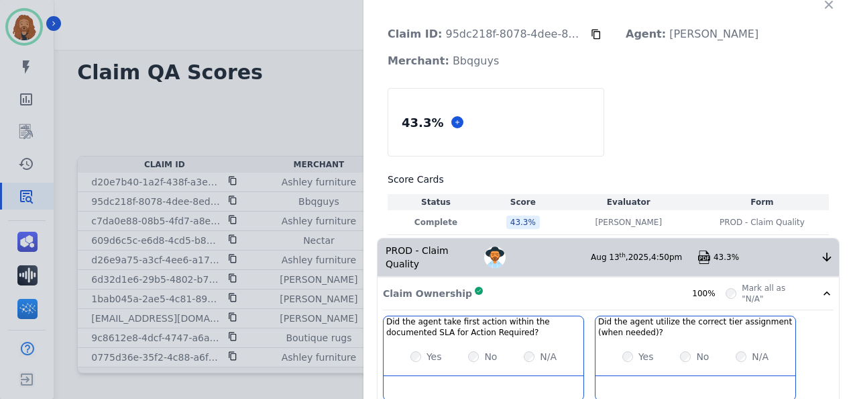
scroll to position [0, 0]
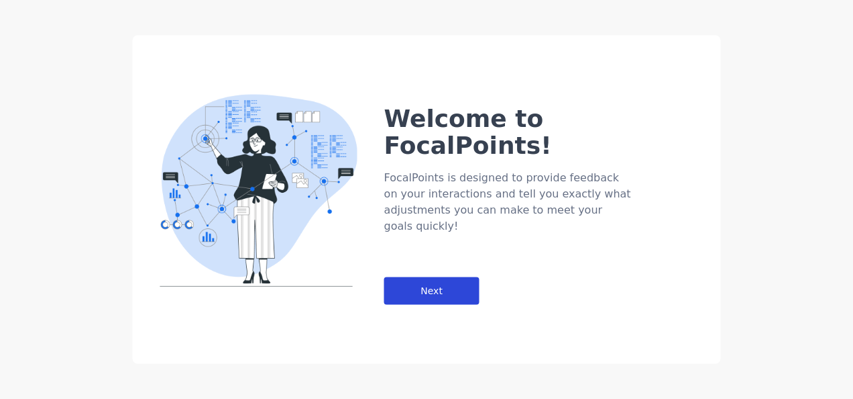
click at [399, 277] on div "Next" at bounding box center [431, 291] width 95 height 28
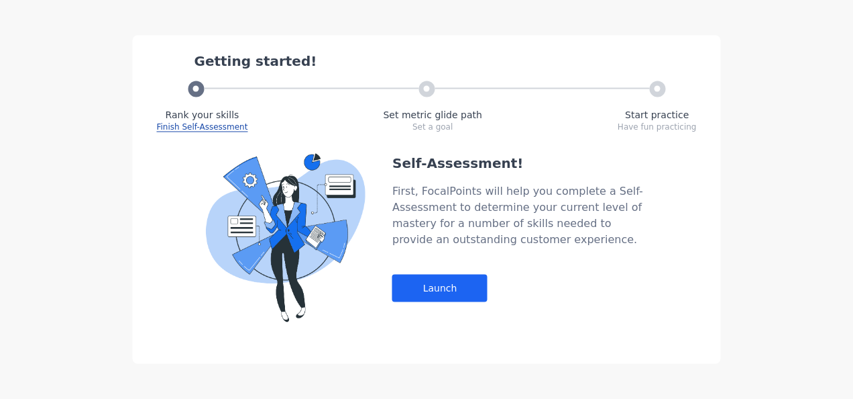
click at [415, 270] on div "Self-Assessment! First, FocalPoints will help you complete a Self-Assessment to…" at bounding box center [519, 238] width 255 height 168
click at [419, 286] on div "Launch" at bounding box center [439, 288] width 95 height 28
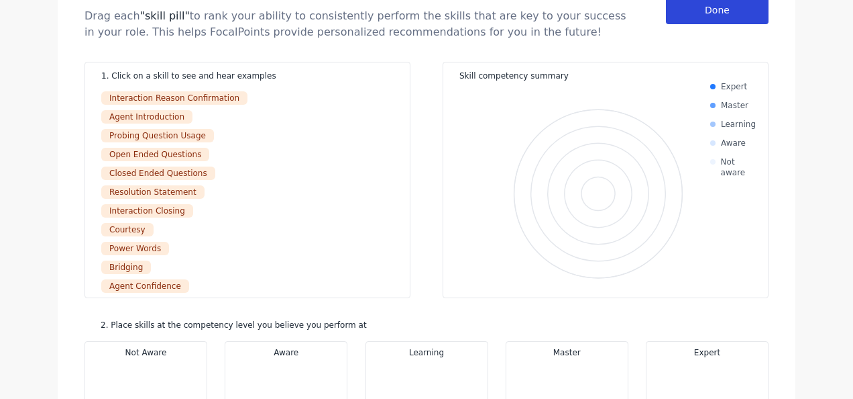
click at [730, 15] on div "Done" at bounding box center [717, 11] width 103 height 28
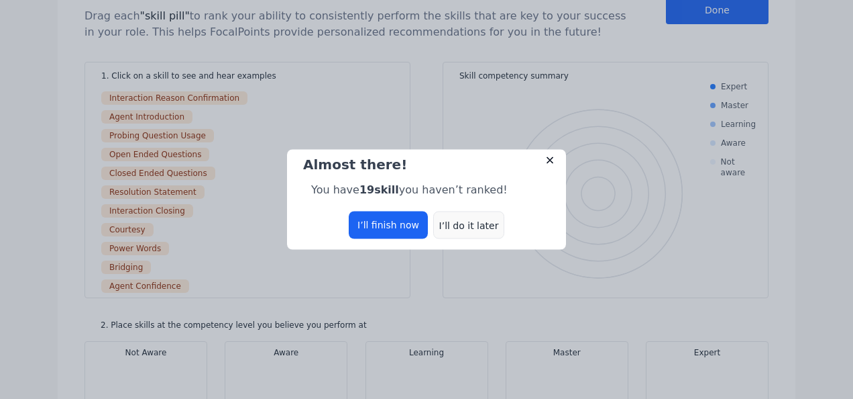
click at [470, 220] on div "I’ll do it later" at bounding box center [468, 225] width 71 height 28
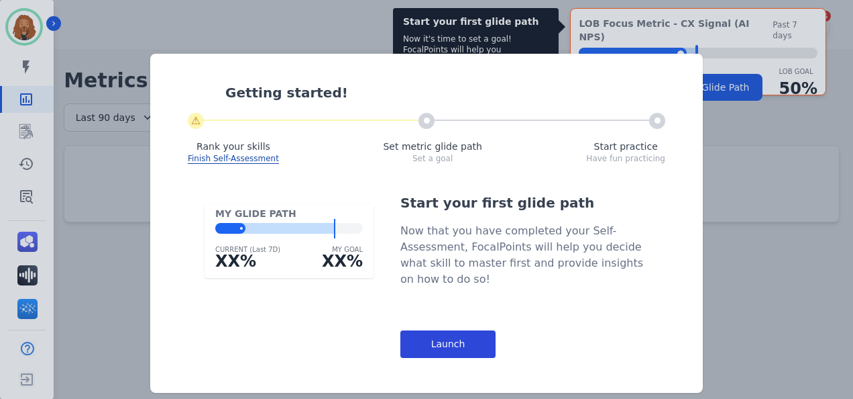
click at [419, 350] on div "Launch" at bounding box center [448, 344] width 95 height 28
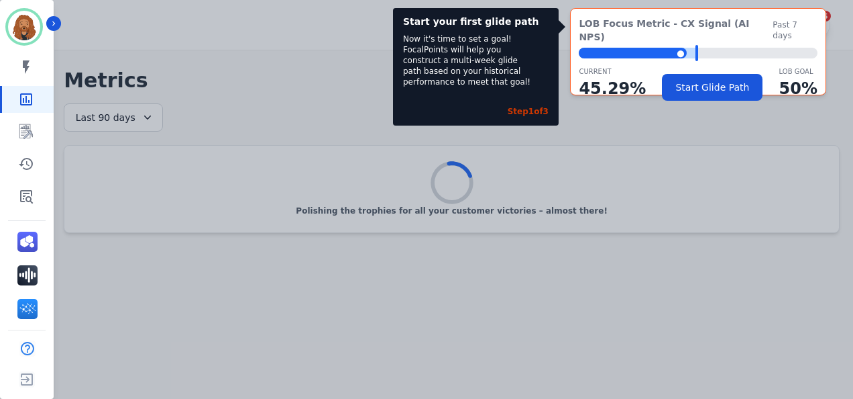
click at [812, 24] on span "Past 7 days" at bounding box center [795, 29] width 45 height 21
